Goal: Use online tool/utility: Utilize a website feature to perform a specific function

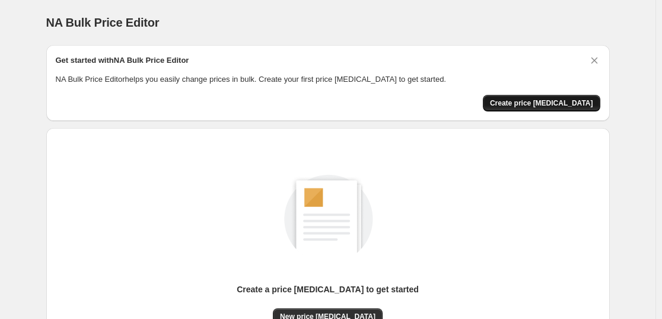
click at [547, 102] on span "Create price [MEDICAL_DATA]" at bounding box center [541, 102] width 103 height 9
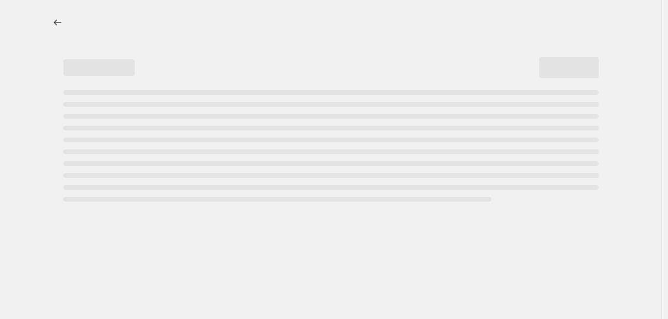
select select "percentage"
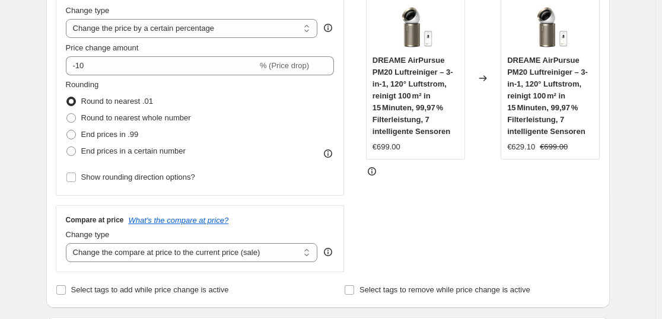
scroll to position [237, 0]
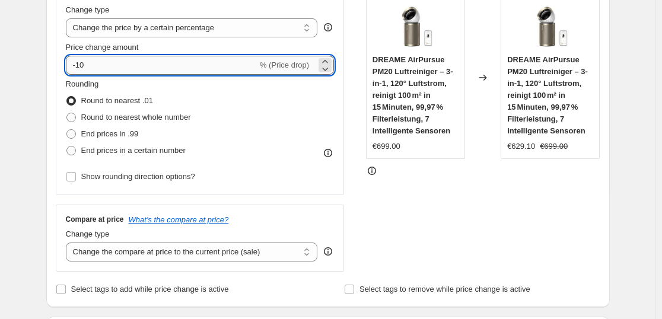
click at [106, 63] on input "-10" at bounding box center [162, 65] width 192 height 19
type input "-1"
type input "-35"
click at [70, 130] on span at bounding box center [70, 133] width 9 height 9
click at [67, 130] on input "End prices in .99" at bounding box center [66, 129] width 1 height 1
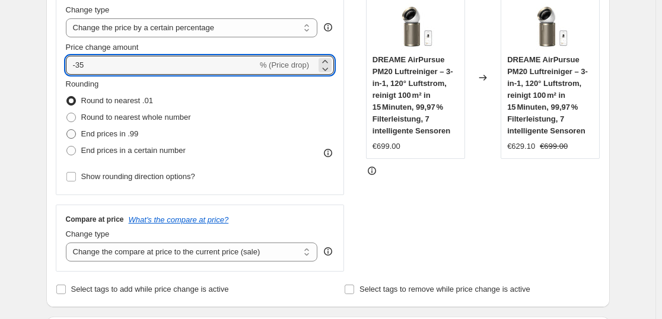
radio input "true"
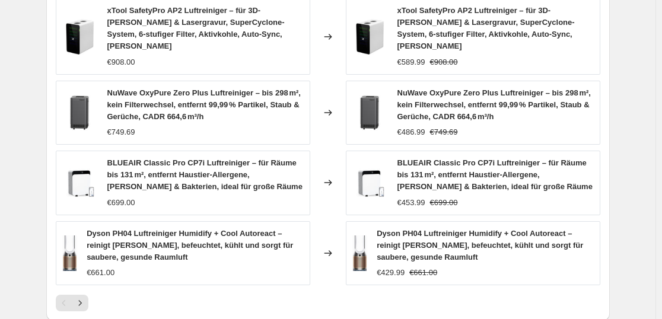
scroll to position [946, 0]
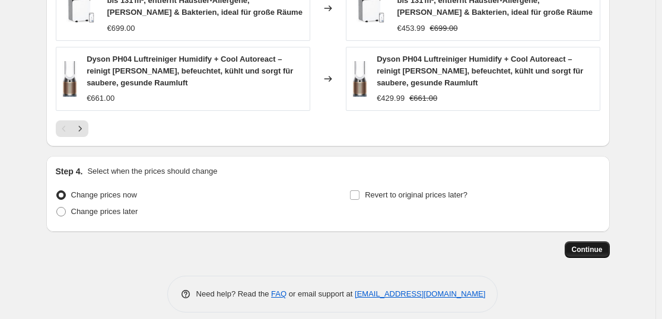
click at [595, 245] on span "Continue" at bounding box center [587, 249] width 31 height 9
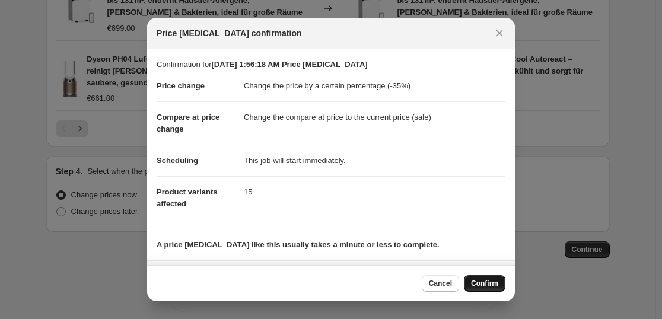
click at [478, 288] on span "Confirm" at bounding box center [484, 283] width 27 height 9
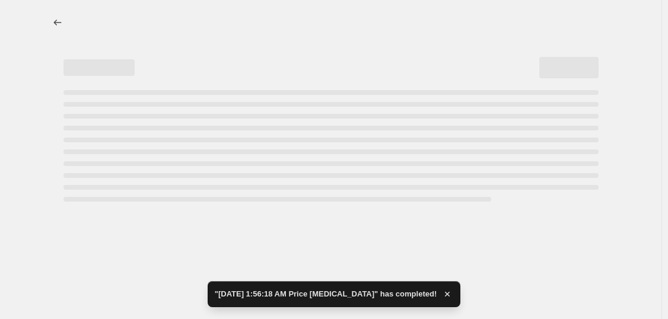
select select "percentage"
